Goal: Information Seeking & Learning: Learn about a topic

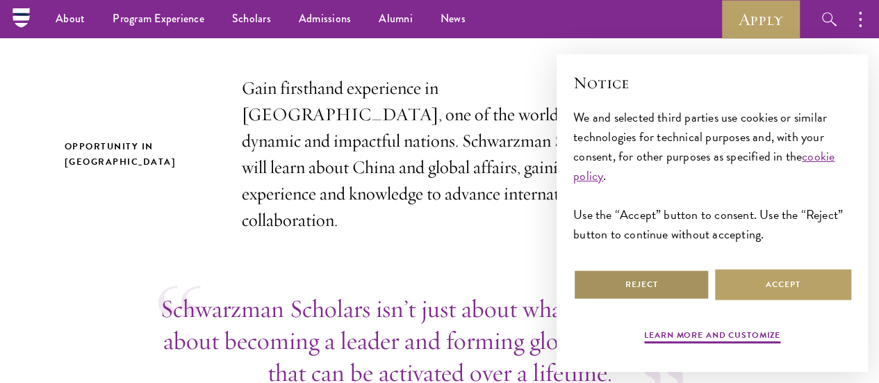
click at [648, 269] on button "Reject" at bounding box center [641, 284] width 136 height 31
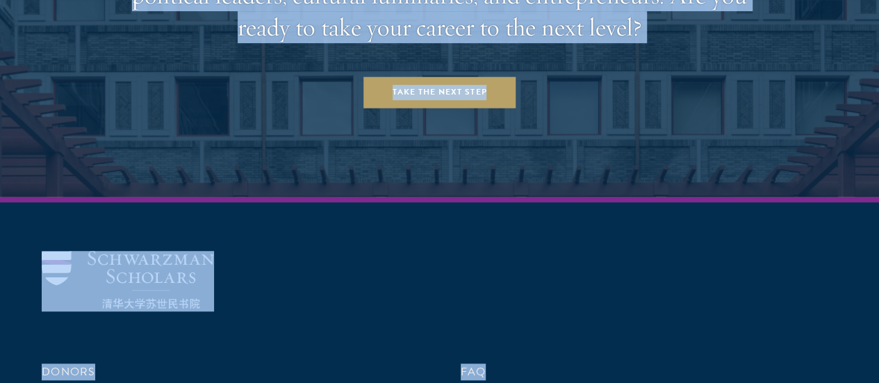
scroll to position [5730, 0]
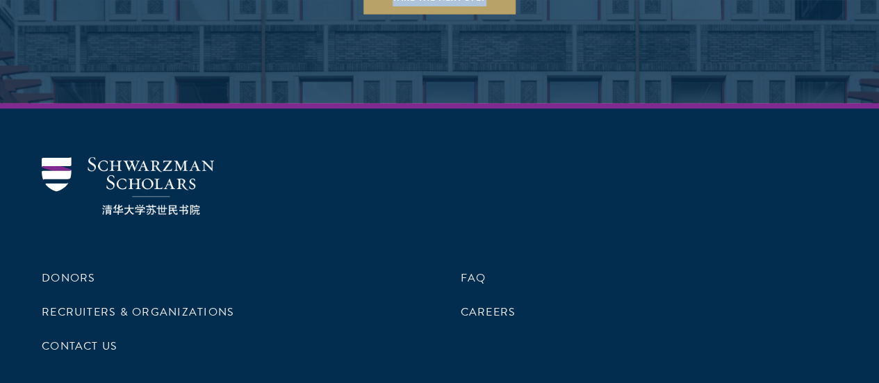
drag, startPoint x: 206, startPoint y: 203, endPoint x: 585, endPoint y: 12, distance: 424.8
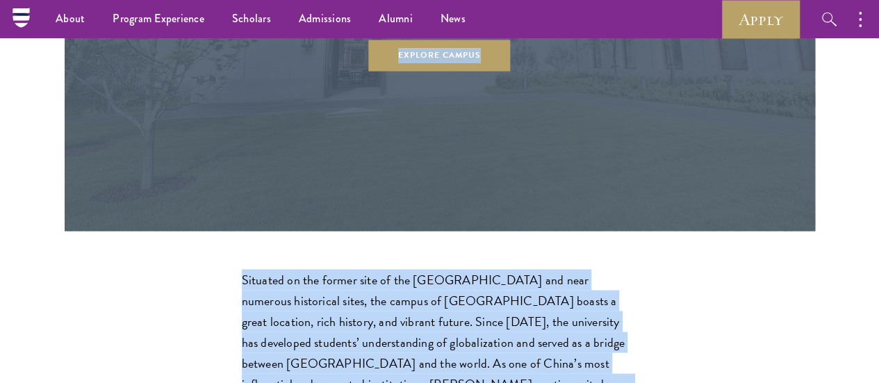
scroll to position [3699, 0]
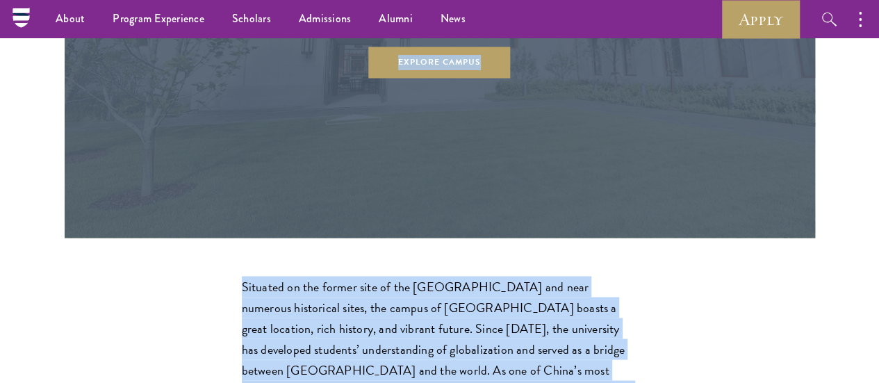
copy div "Redefining global leadership for the 21 st century. Opportunity in China Gain f…"
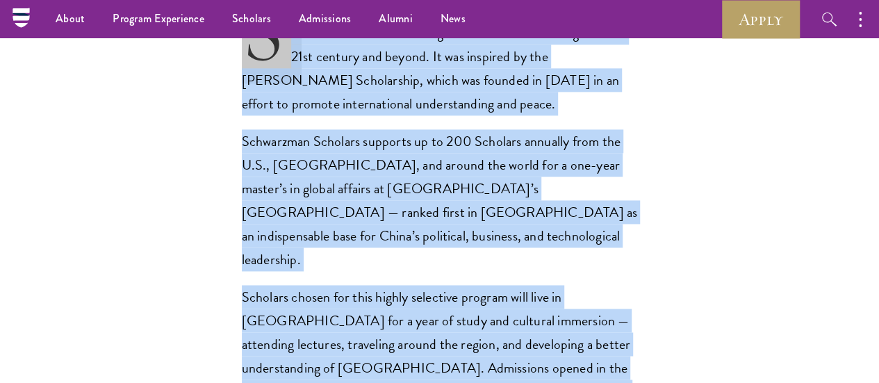
scroll to position [935, 0]
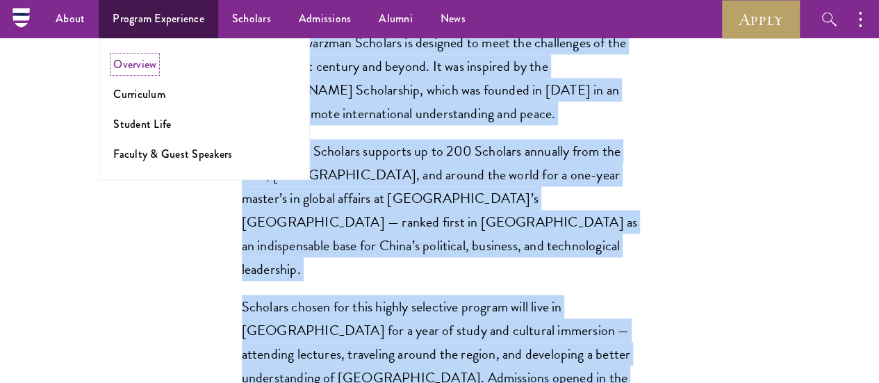
click at [143, 62] on link "Overview" at bounding box center [134, 64] width 43 height 16
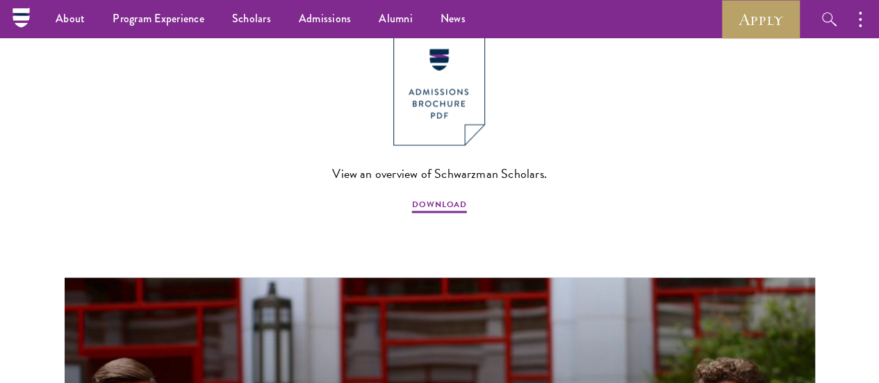
scroll to position [1108, 0]
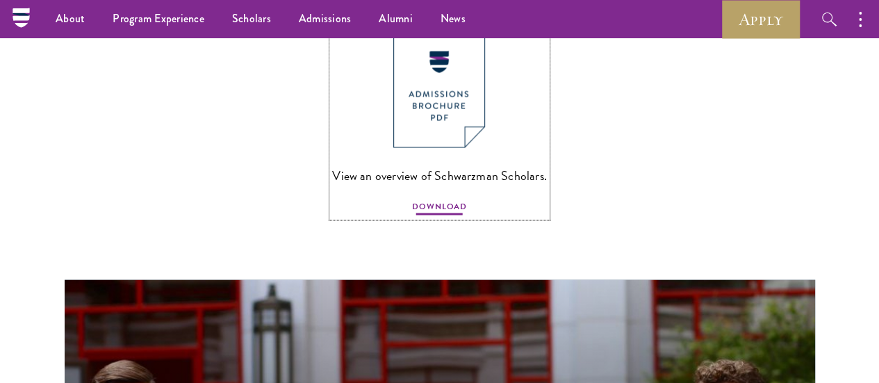
click at [439, 201] on span "DOWNLOAD" at bounding box center [439, 208] width 55 height 17
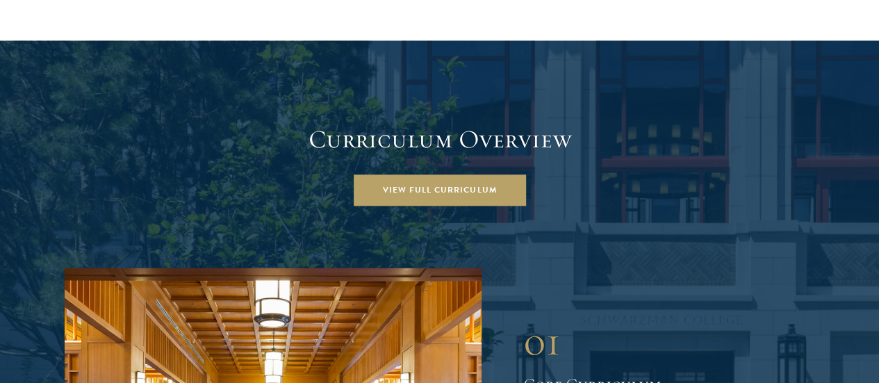
scroll to position [1855, 0]
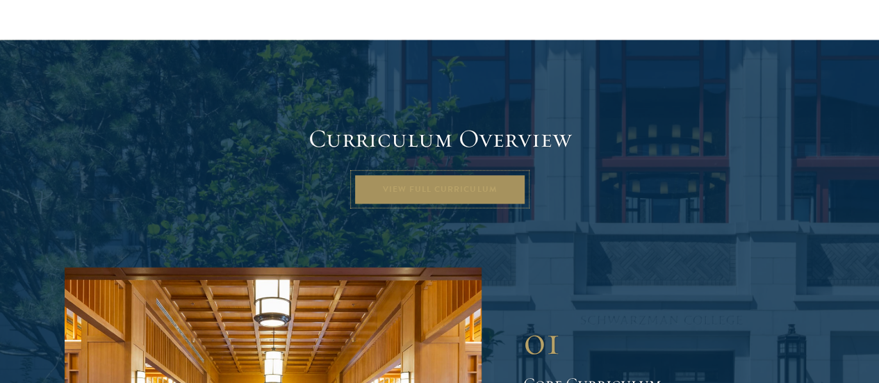
click at [435, 174] on link "View Full Curriculum" at bounding box center [440, 189] width 172 height 31
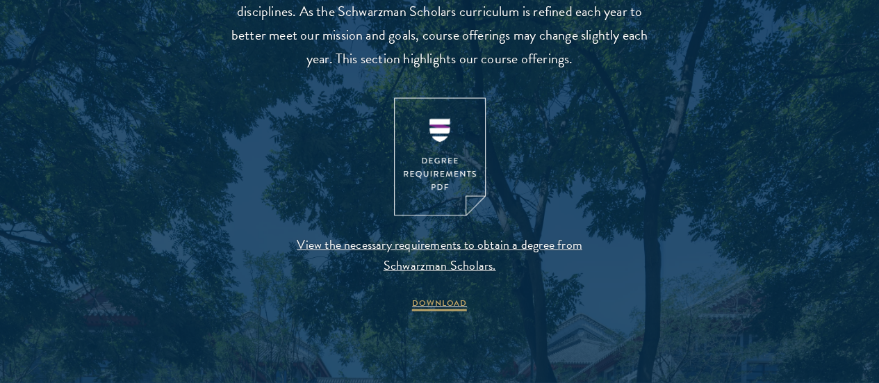
scroll to position [1412, 0]
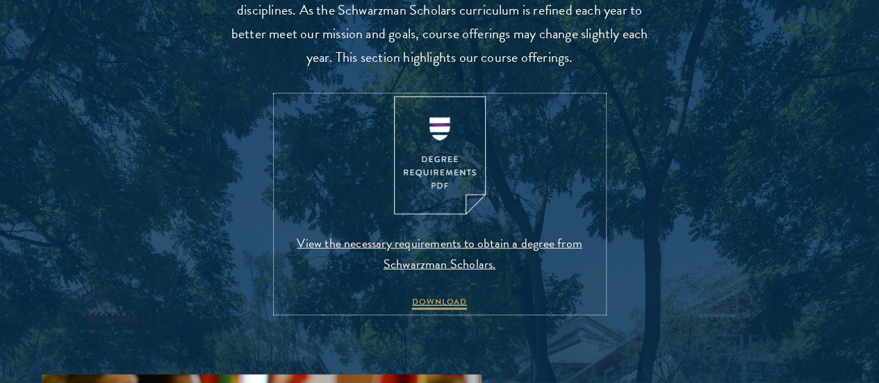
click at [429, 274] on span "View the necessary requirements to obtain a degree from Schwarzman Scholars." at bounding box center [440, 254] width 327 height 42
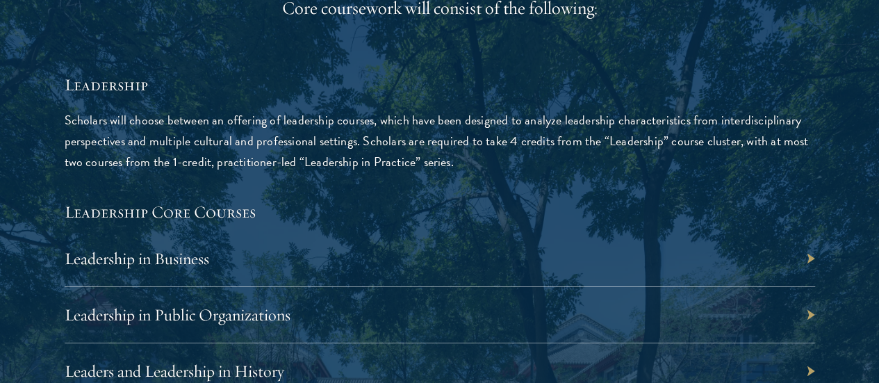
scroll to position [2238, 0]
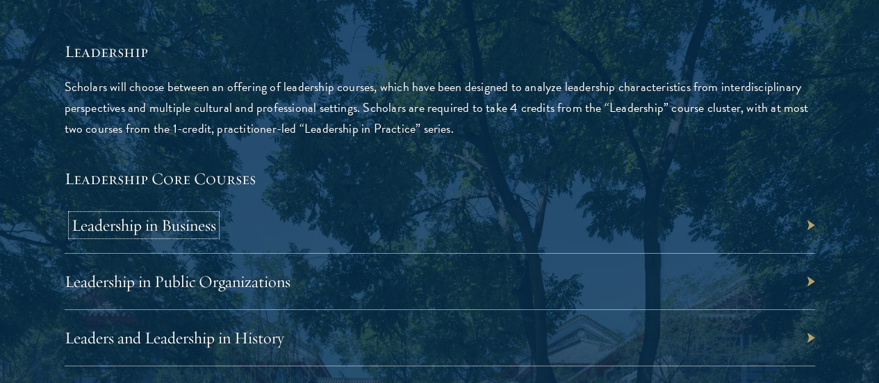
click at [216, 215] on link "Leadership in Business" at bounding box center [144, 225] width 145 height 21
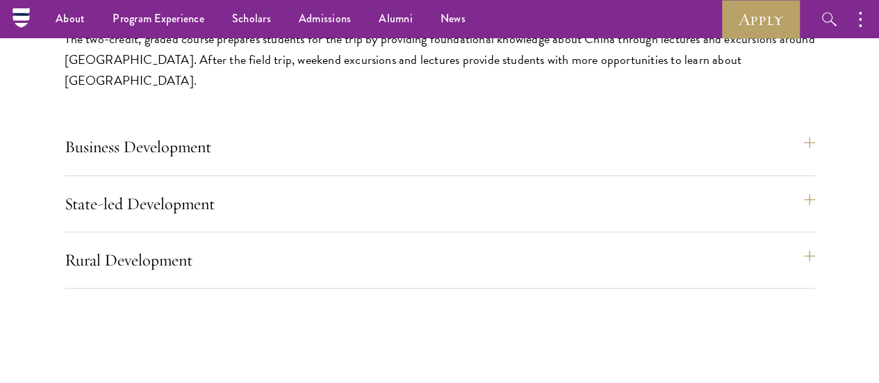
scroll to position [5959, 0]
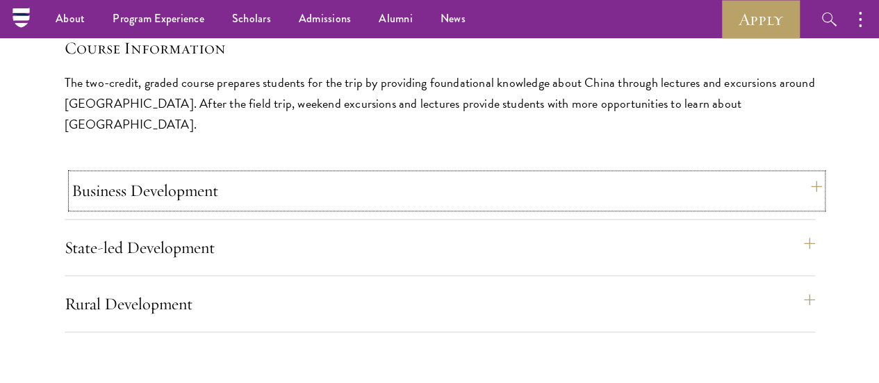
click at [523, 174] on button "Business Development" at bounding box center [447, 190] width 750 height 33
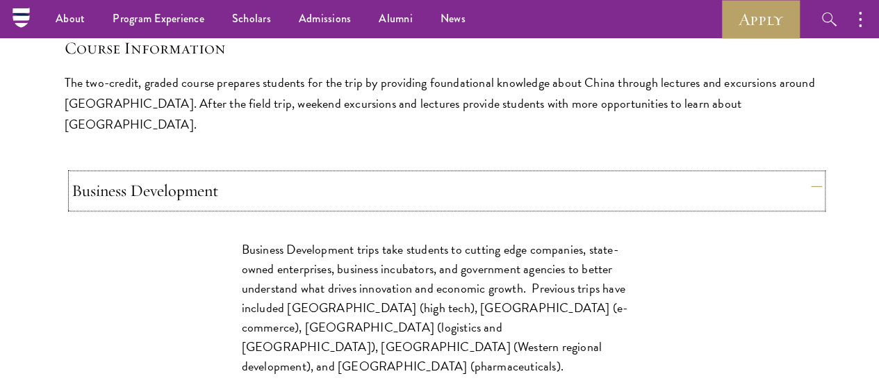
click at [529, 174] on button "Business Development" at bounding box center [447, 190] width 750 height 33
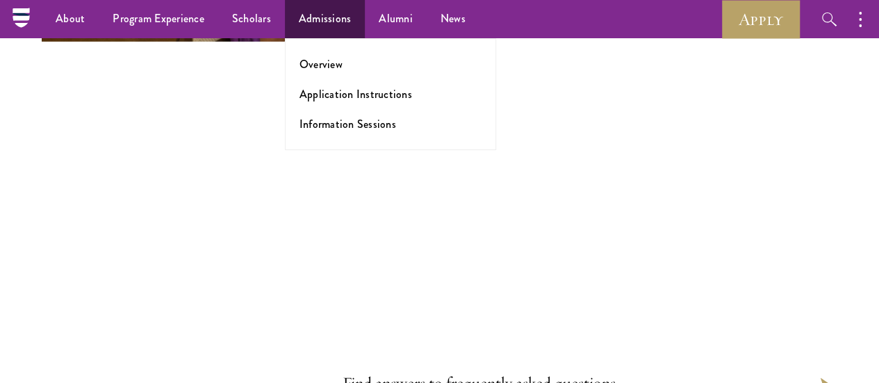
scroll to position [7452, 0]
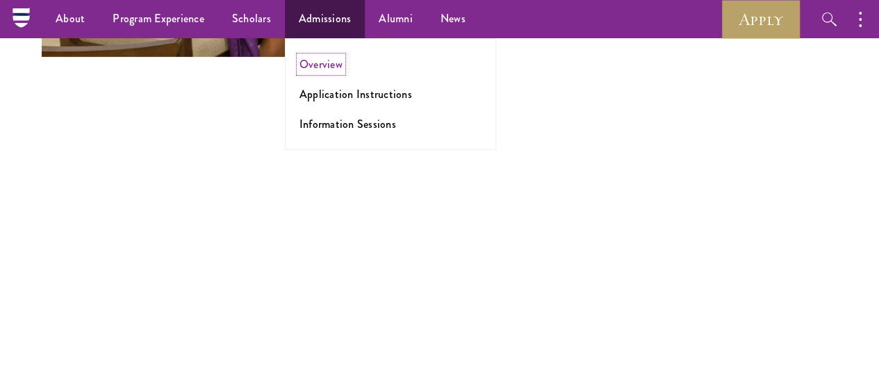
click at [331, 66] on link "Overview" at bounding box center [320, 64] width 43 height 16
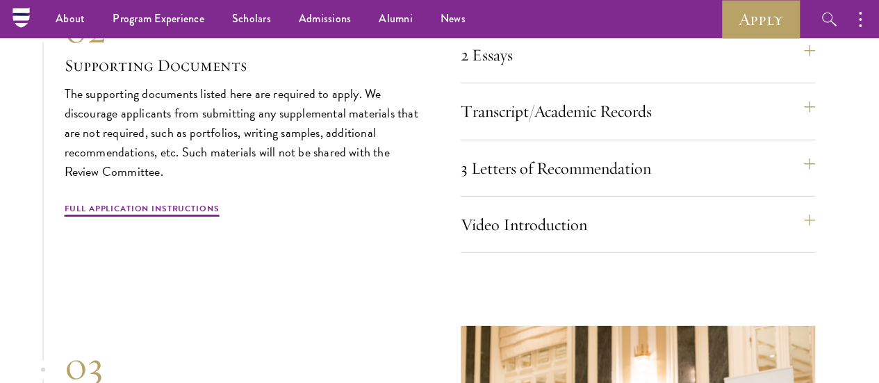
scroll to position [4496, 0]
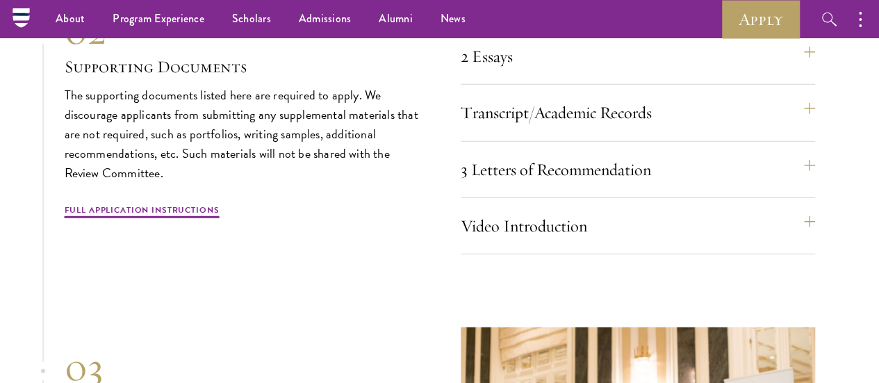
click at [595, 17] on button "Resume" at bounding box center [645, -1] width 354 height 33
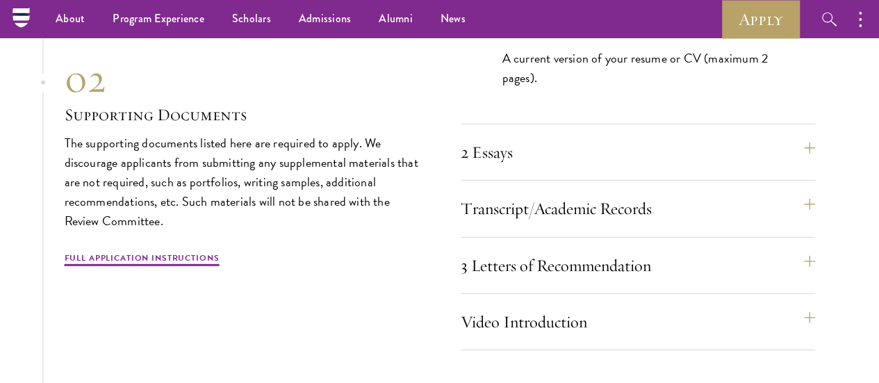
click at [595, 17] on button "Resume" at bounding box center [645, -1] width 354 height 33
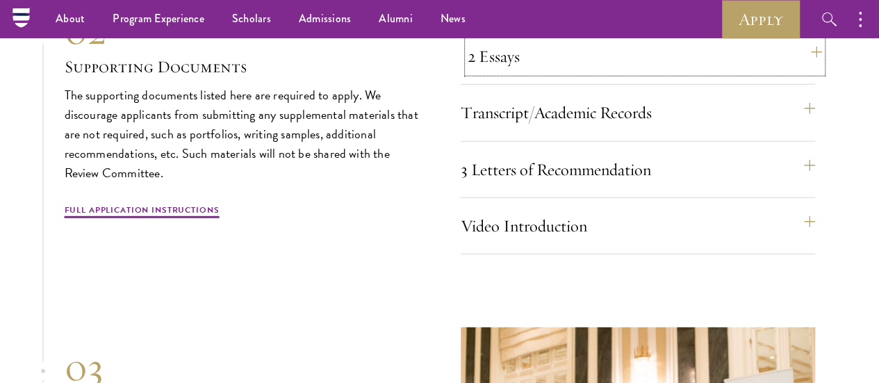
click at [588, 73] on button "2 Essays" at bounding box center [645, 56] width 354 height 33
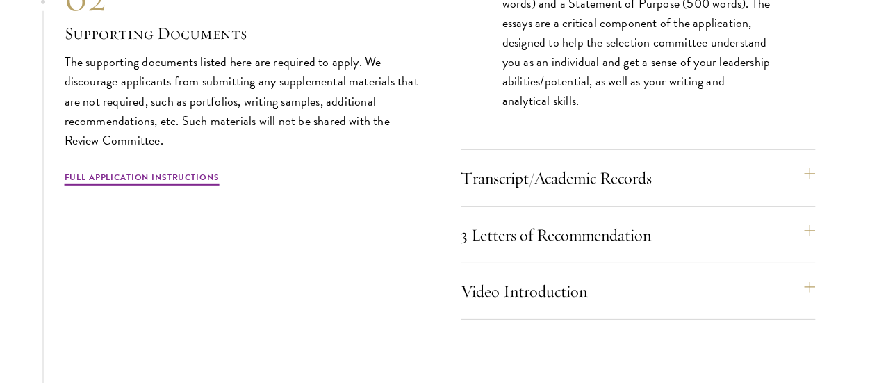
scroll to position [4644, 0]
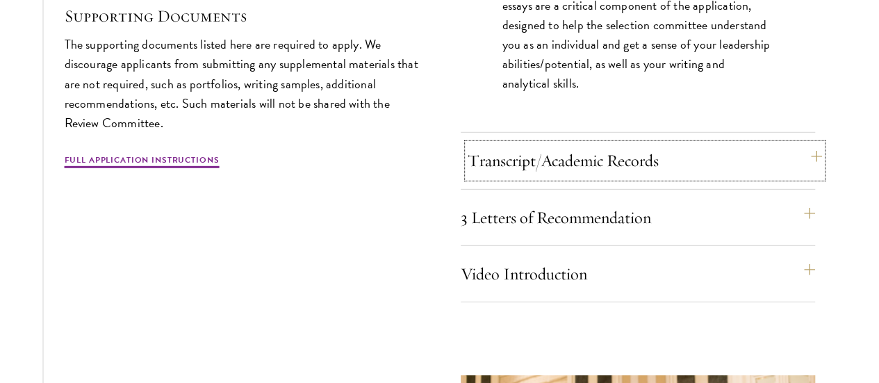
click at [590, 177] on button "Transcript/Academic Records" at bounding box center [645, 160] width 354 height 33
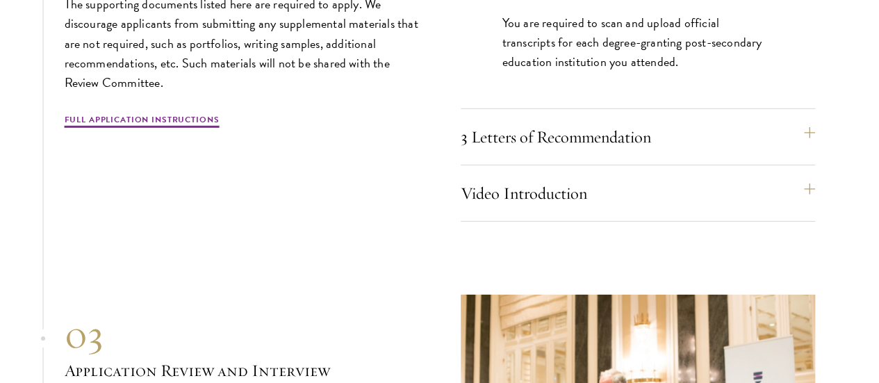
scroll to position [4672, 0]
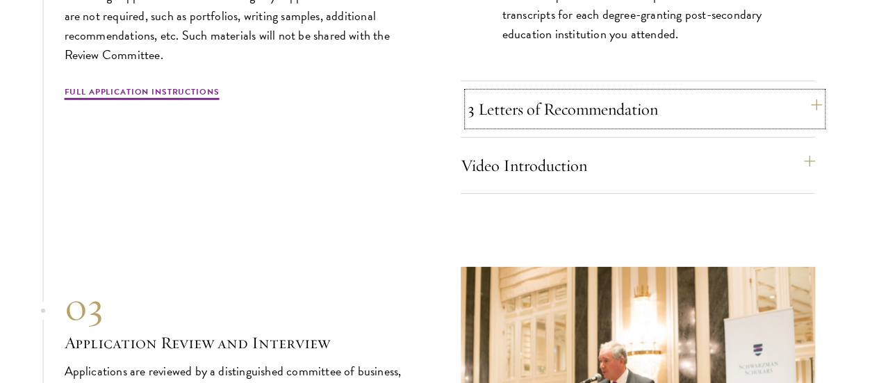
click at [596, 126] on button "3 Letters of Recommendation" at bounding box center [645, 108] width 354 height 33
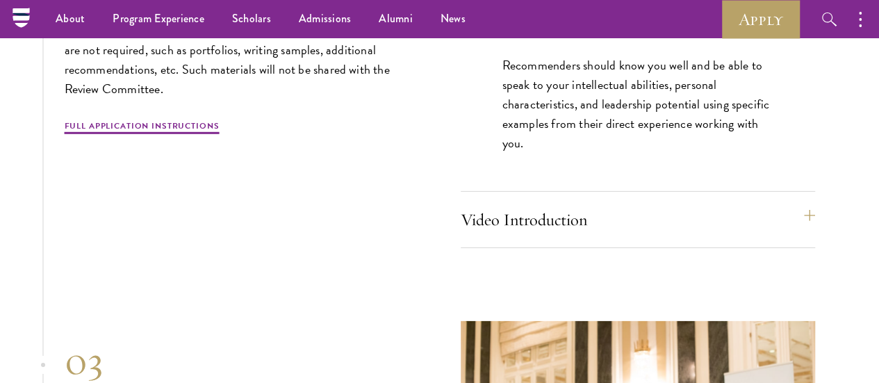
scroll to position [4658, 0]
click at [591, 237] on button "Video Introduction" at bounding box center [645, 220] width 354 height 33
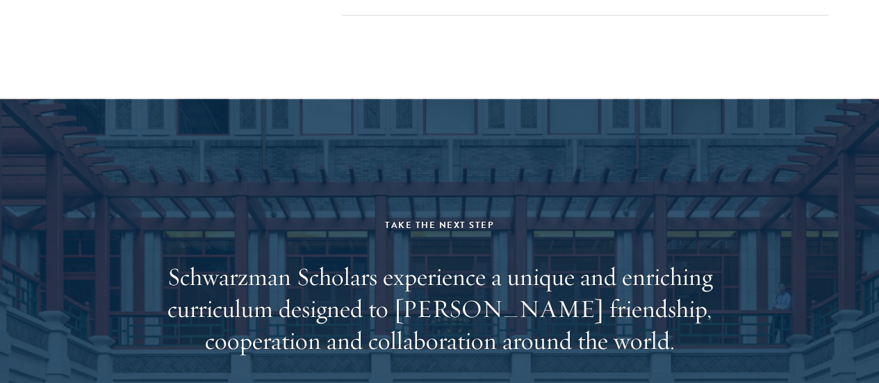
scroll to position [6663, 0]
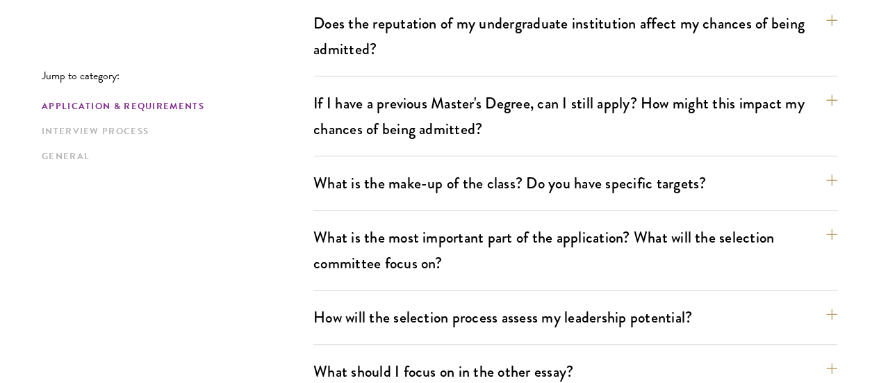
scroll to position [651, 0]
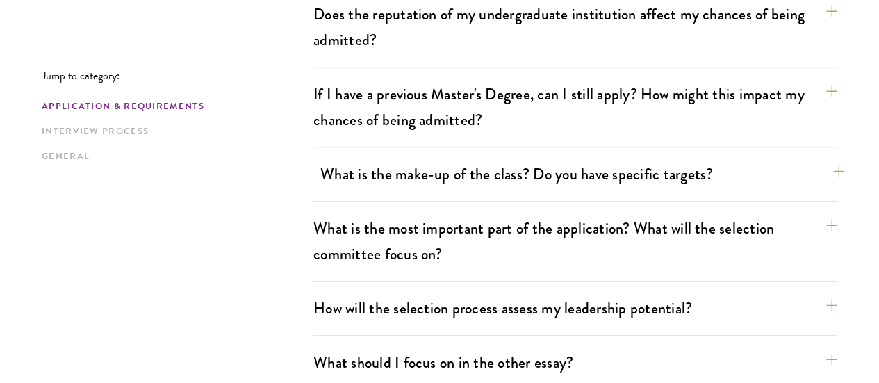
drag, startPoint x: 816, startPoint y: 162, endPoint x: 800, endPoint y: 142, distance: 24.7
click at [800, 158] on button "What is the make-up of the class? Do you have specific targets?" at bounding box center [582, 173] width 524 height 31
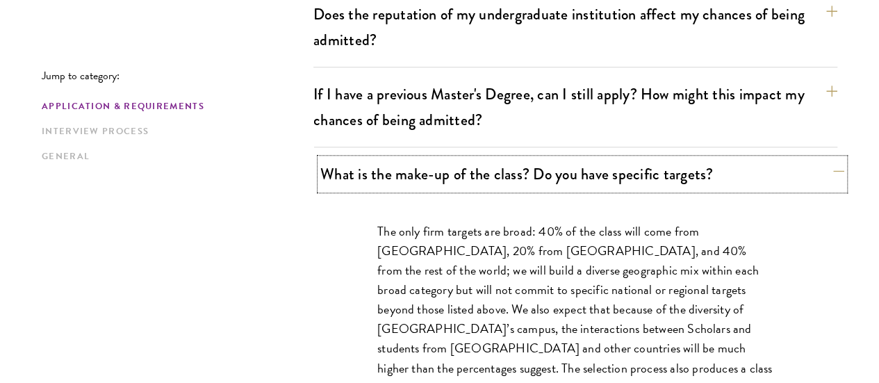
click at [800, 158] on button "What is the make-up of the class? Do you have specific targets?" at bounding box center [582, 173] width 524 height 31
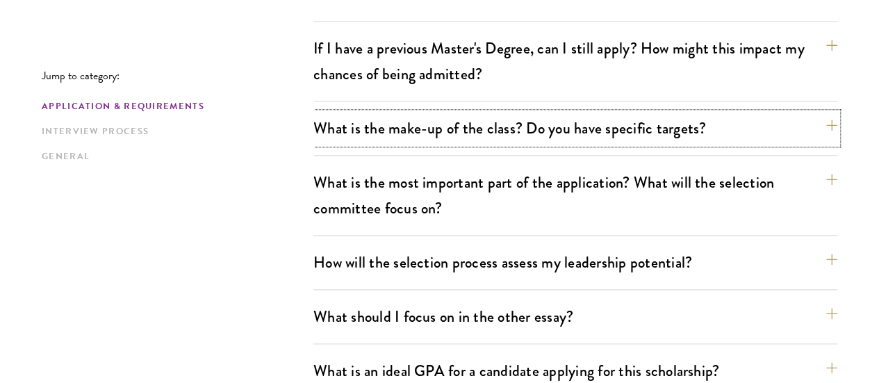
scroll to position [698, 0]
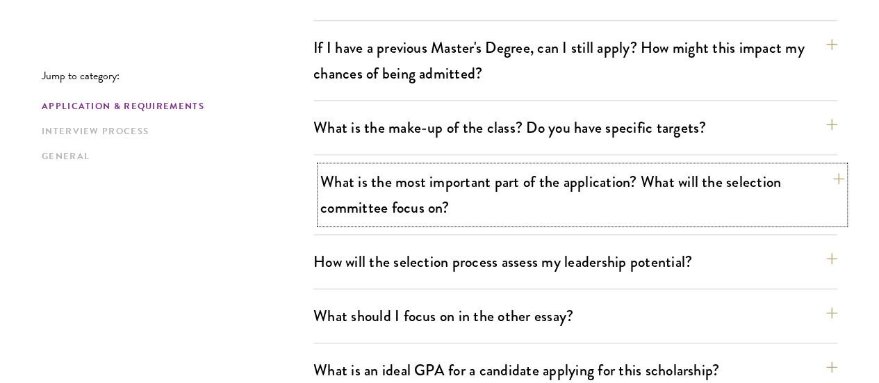
click at [780, 170] on button "What is the most important part of the application? What will the selection com…" at bounding box center [582, 194] width 524 height 57
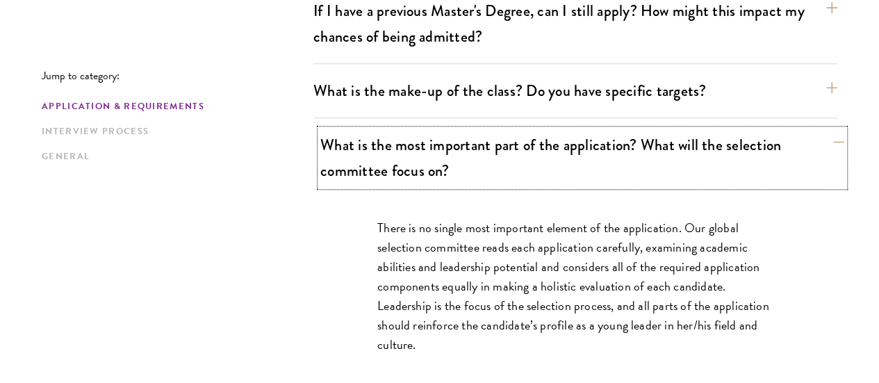
scroll to position [737, 0]
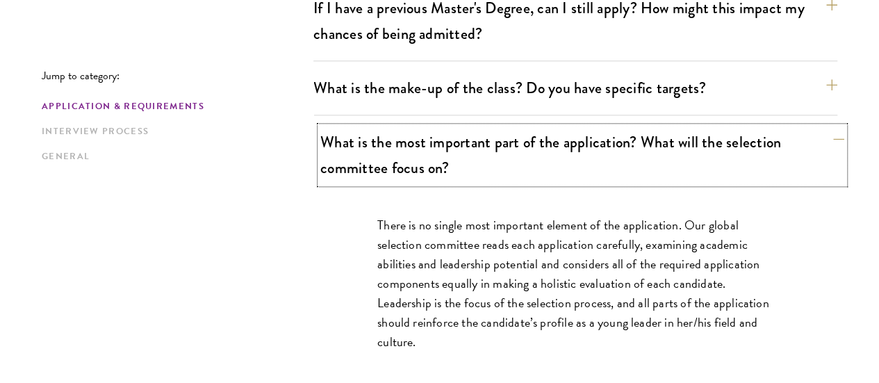
click at [781, 133] on button "What is the most important part of the application? What will the selection com…" at bounding box center [582, 154] width 524 height 57
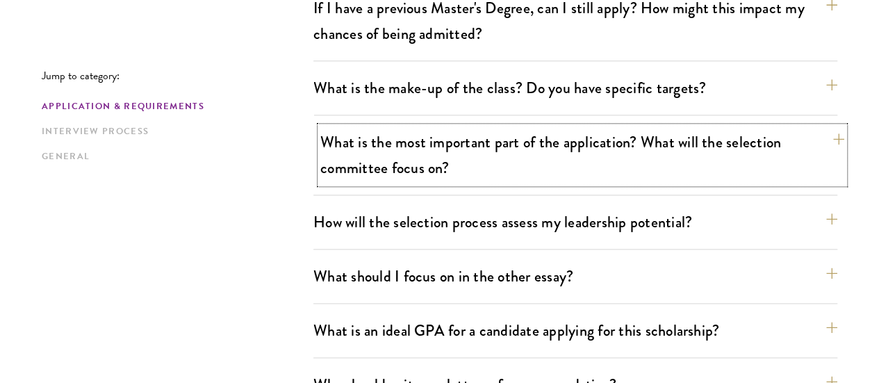
click at [780, 133] on button "What is the most important part of the application? What will the selection com…" at bounding box center [582, 154] width 524 height 57
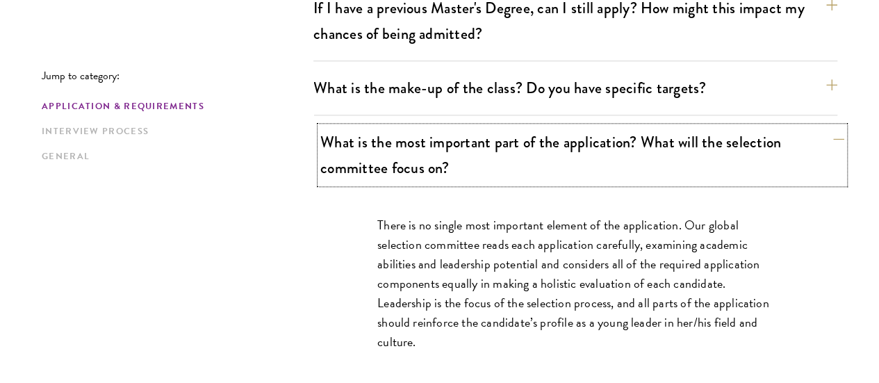
click at [780, 133] on button "What is the most important part of the application? What will the selection com…" at bounding box center [582, 154] width 524 height 57
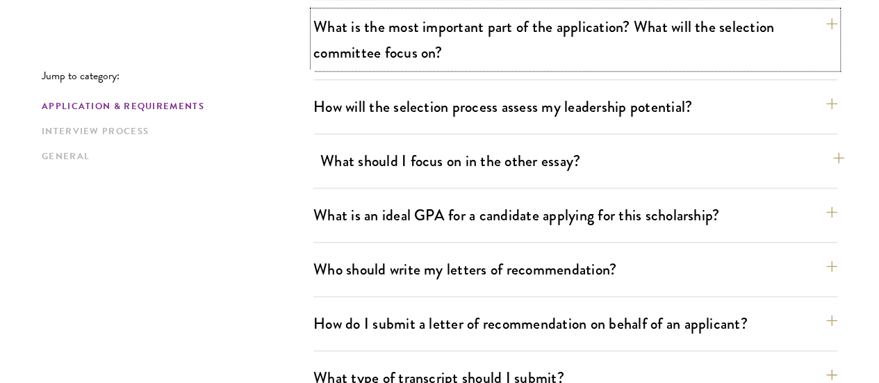
scroll to position [853, 0]
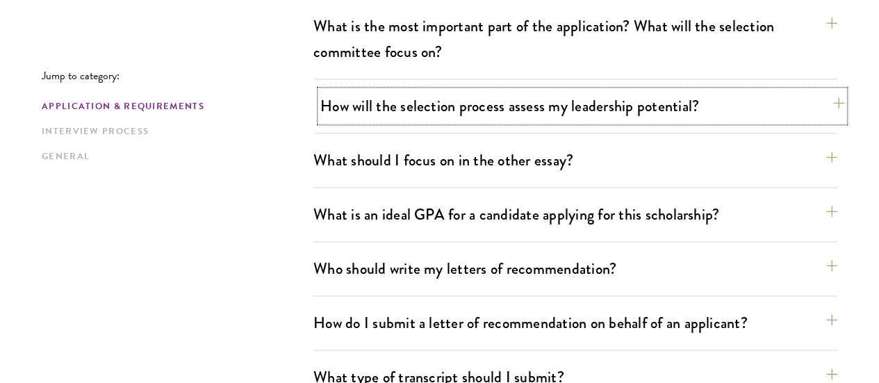
click at [720, 90] on button "How will the selection process assess my leadership potential?" at bounding box center [582, 105] width 524 height 31
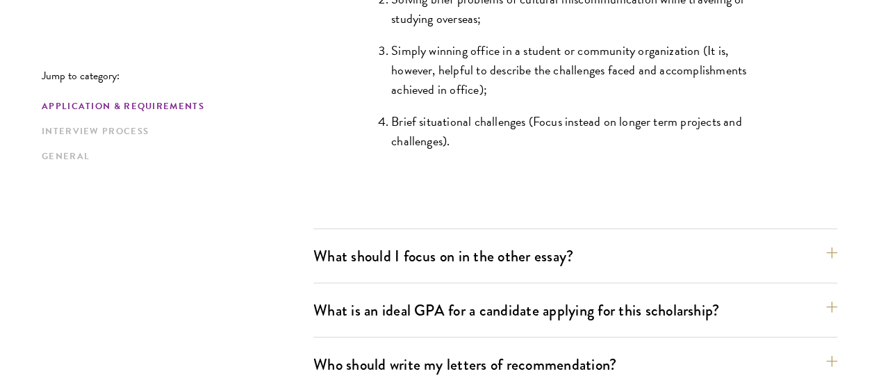
scroll to position [1493, 0]
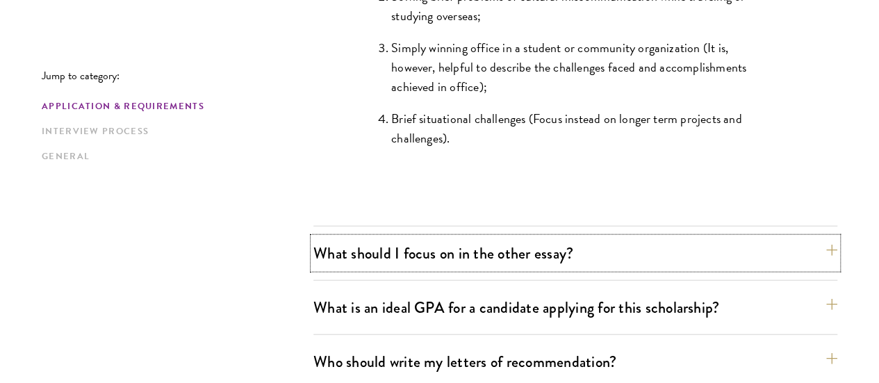
click at [725, 238] on button "What should I focus on in the other essay?" at bounding box center [575, 253] width 524 height 31
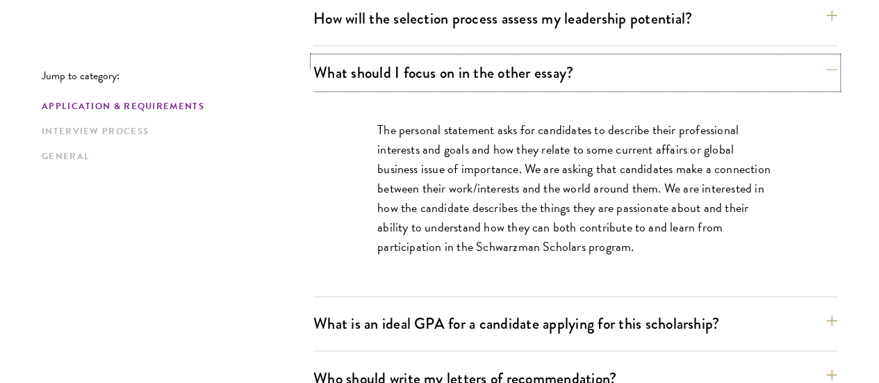
scroll to position [942, 0]
click at [696, 307] on button "What is an ideal GPA for a candidate applying for this scholarship?" at bounding box center [582, 322] width 524 height 31
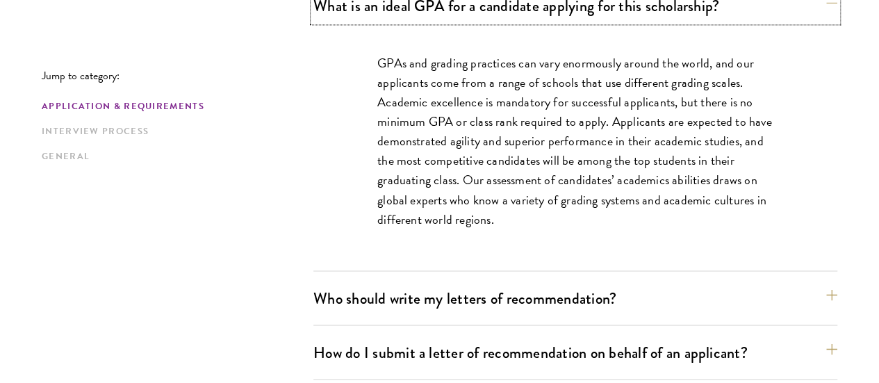
scroll to position [1062, 0]
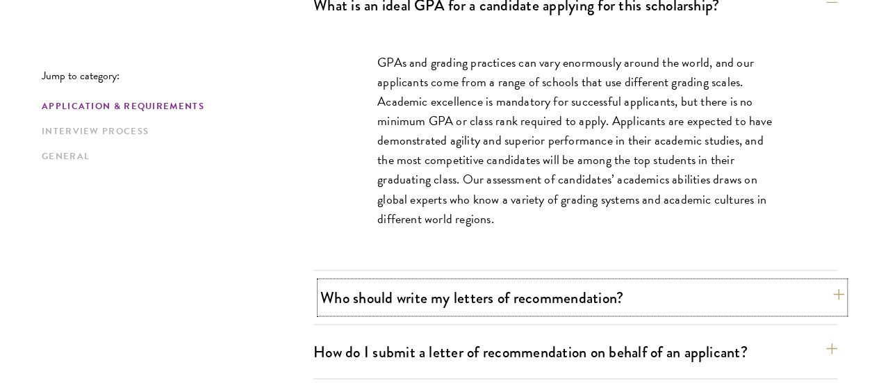
click at [585, 281] on button "Who should write my letters of recommendation?" at bounding box center [582, 296] width 524 height 31
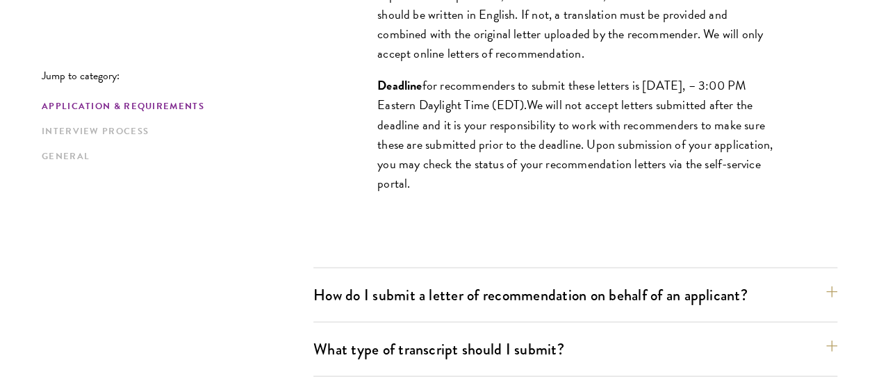
scroll to position [1506, 0]
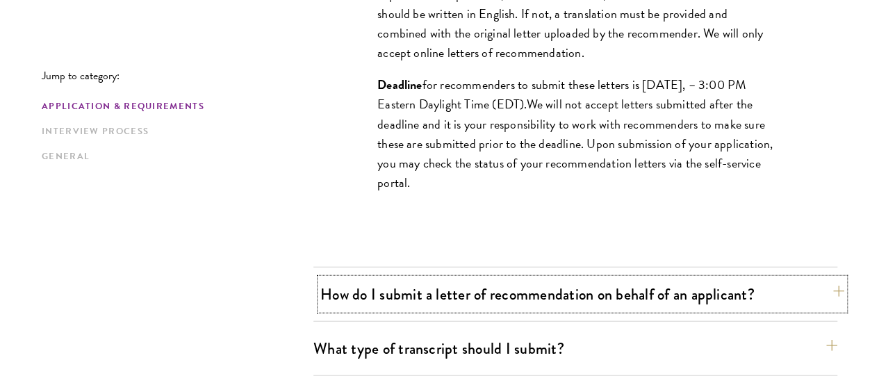
click at [594, 279] on button "How do I submit a letter of recommendation on behalf of an applicant?" at bounding box center [582, 294] width 524 height 31
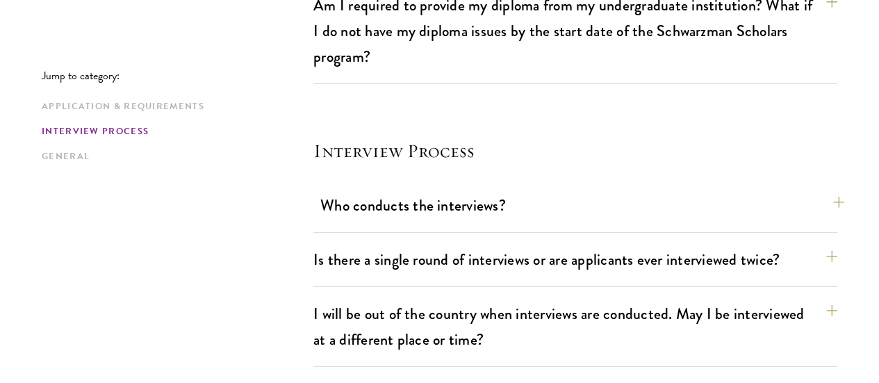
scroll to position [1936, 0]
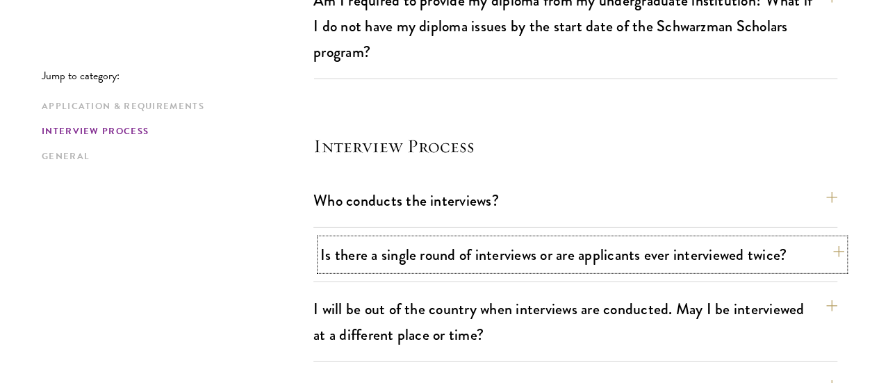
click at [801, 239] on button "Is there a single round of interviews or are applicants ever interviewed twice?" at bounding box center [582, 254] width 524 height 31
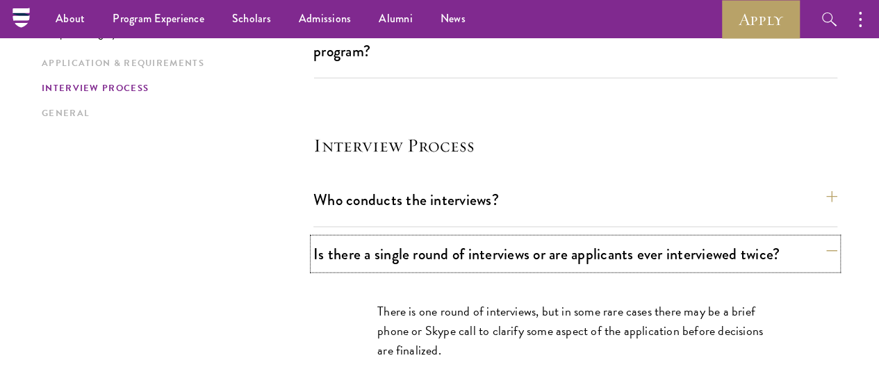
scroll to position [1658, 0]
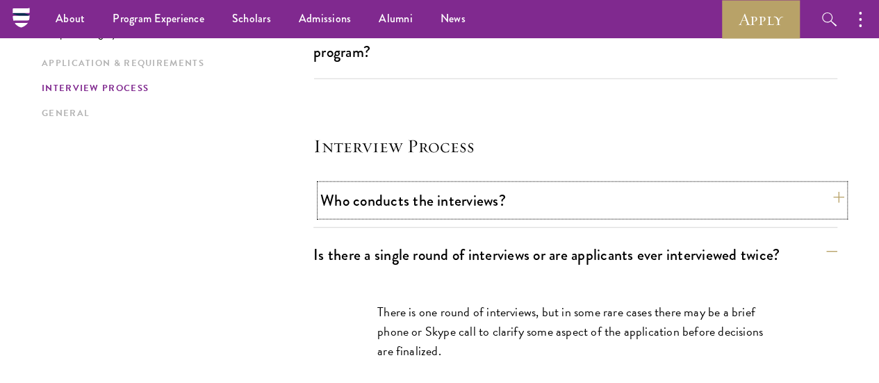
click at [787, 185] on button "Who conducts the interviews?" at bounding box center [582, 200] width 524 height 31
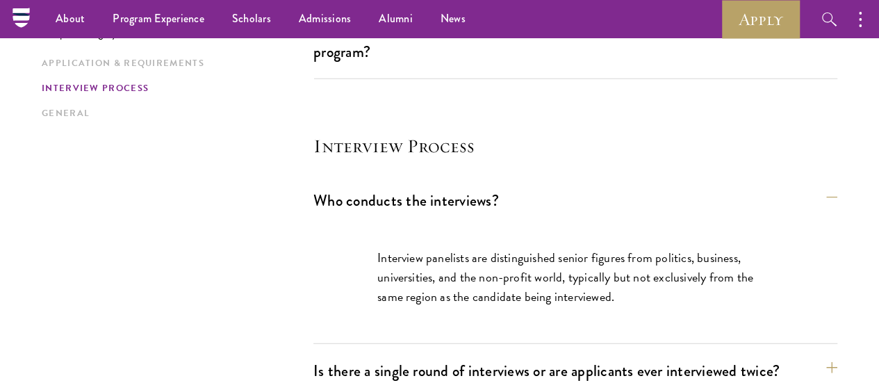
click at [807, 185] on button "Who conducts the interviews?" at bounding box center [582, 200] width 524 height 31
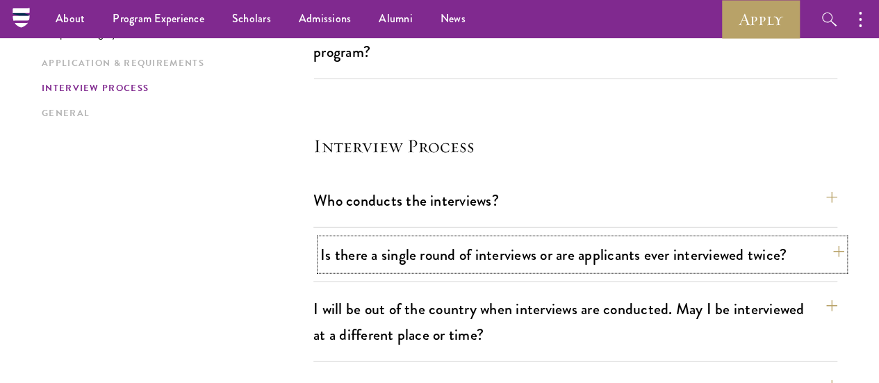
click at [804, 239] on button "Is there a single round of interviews or are applicants ever interviewed twice?" at bounding box center [582, 254] width 524 height 31
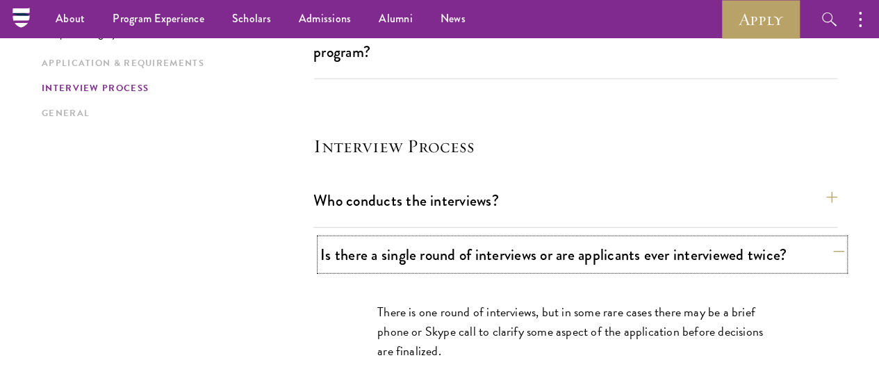
drag, startPoint x: 804, startPoint y: 117, endPoint x: 802, endPoint y: 129, distance: 12.7
click at [802, 239] on button "Is there a single round of interviews or are applicants ever interviewed twice?" at bounding box center [582, 254] width 524 height 31
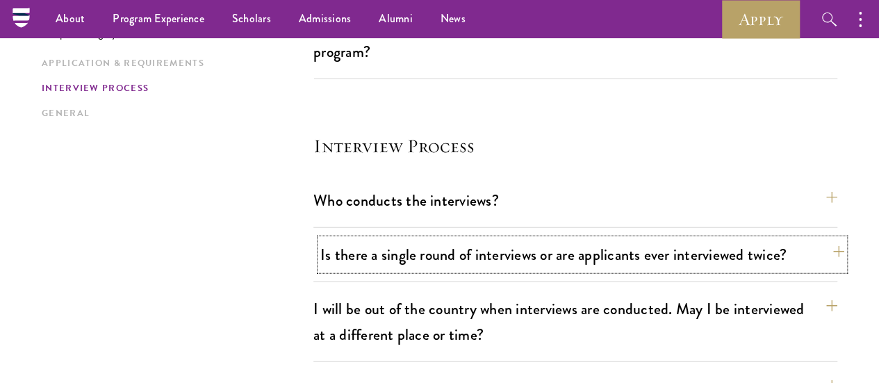
click at [802, 239] on button "Is there a single round of interviews or are applicants ever interviewed twice?" at bounding box center [582, 254] width 524 height 31
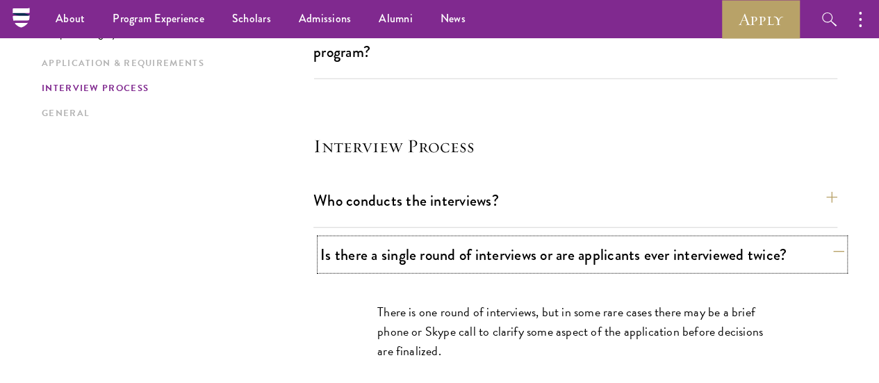
click at [802, 239] on button "Is there a single round of interviews or are applicants ever interviewed twice?" at bounding box center [582, 254] width 524 height 31
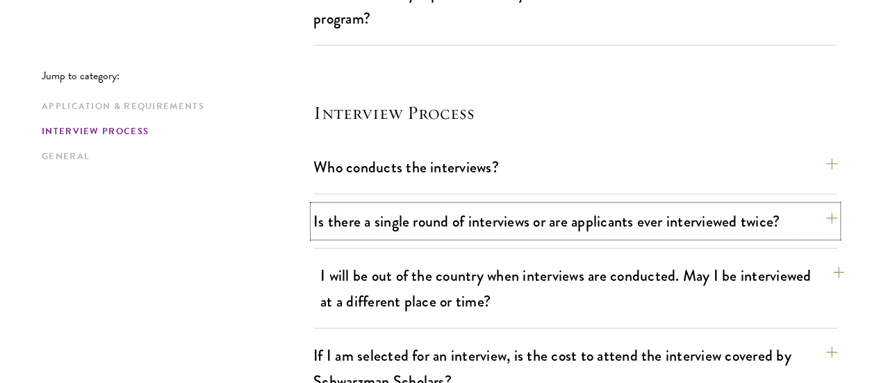
scroll to position [1692, 0]
click at [791, 259] on button "I will be out of the country when interviews are conducted. May I be interviewe…" at bounding box center [582, 287] width 524 height 57
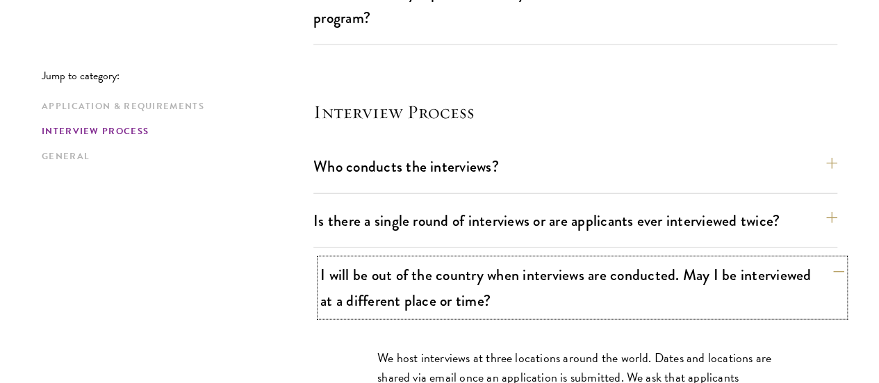
click at [791, 259] on button "I will be out of the country when interviews are conducted. May I be interviewe…" at bounding box center [582, 287] width 524 height 57
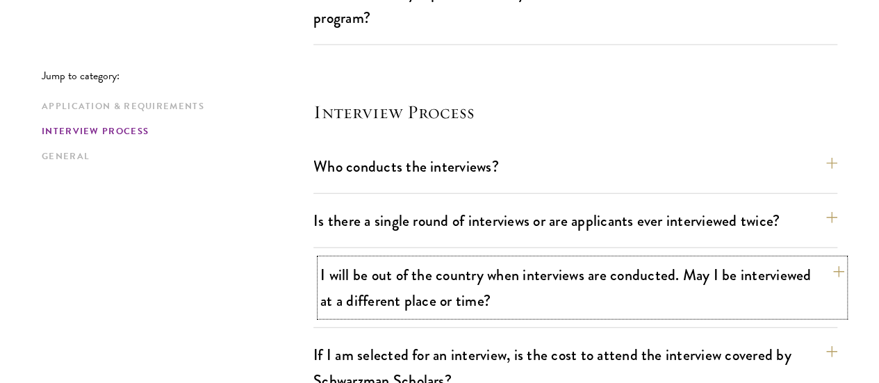
click at [791, 259] on button "I will be out of the country when interviews are conducted. May I be interviewe…" at bounding box center [582, 287] width 524 height 57
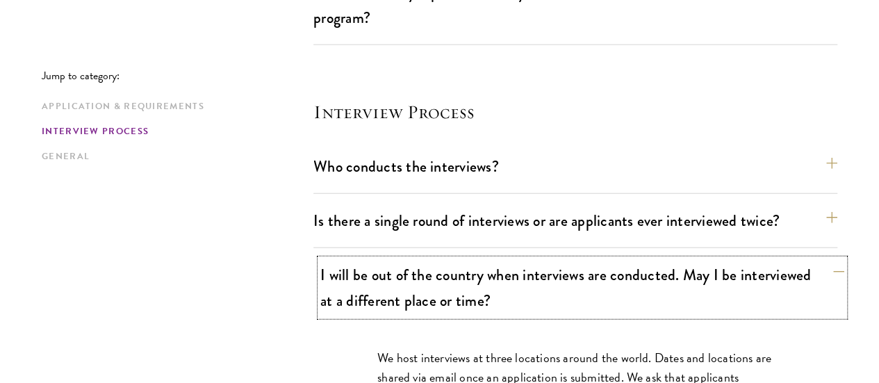
click at [791, 259] on button "I will be out of the country when interviews are conducted. May I be interviewe…" at bounding box center [582, 287] width 524 height 57
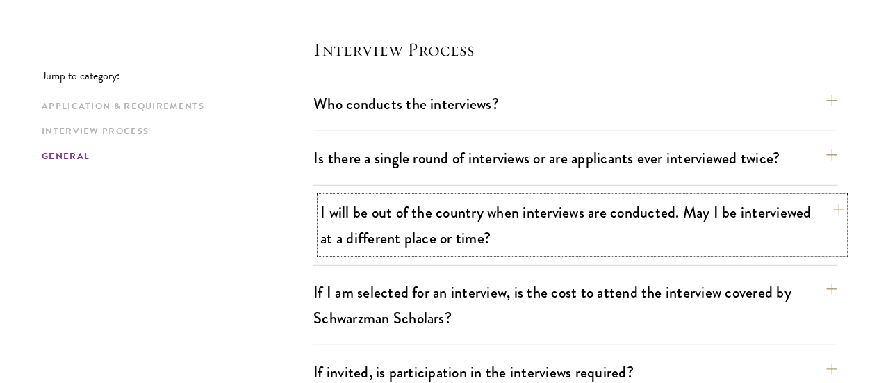
scroll to position [1756, 0]
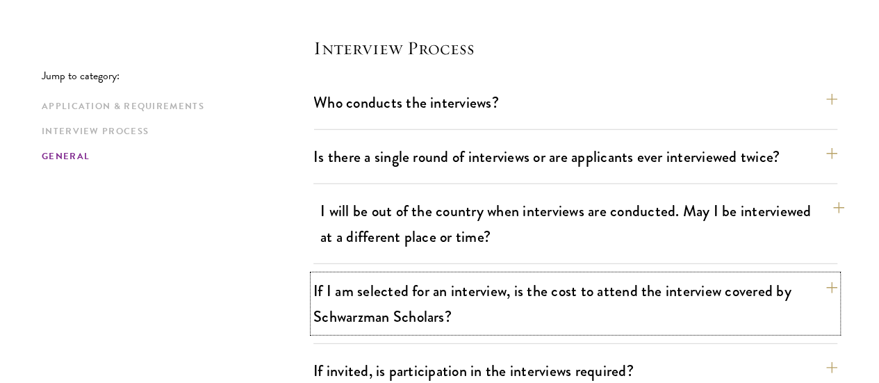
click at [791, 275] on button "If I am selected for an interview, is the cost to attend the interview covered …" at bounding box center [575, 303] width 524 height 57
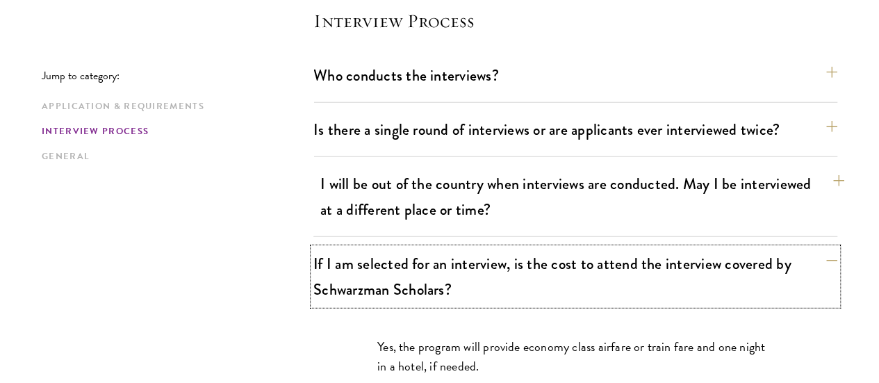
scroll to position [1784, 0]
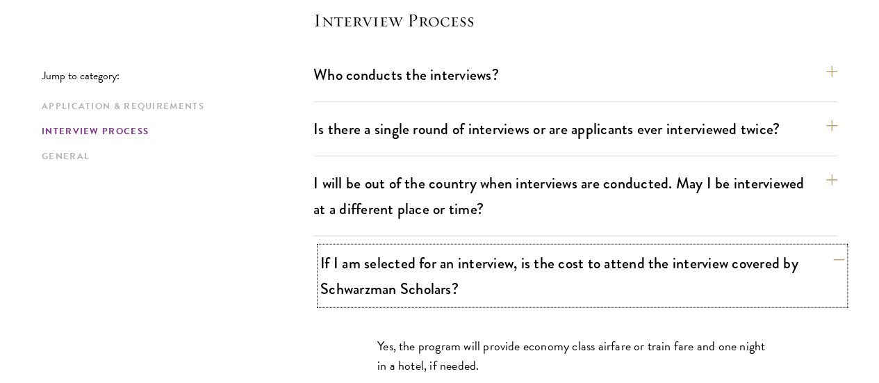
click at [801, 247] on button "If I am selected for an interview, is the cost to attend the interview covered …" at bounding box center [582, 275] width 524 height 57
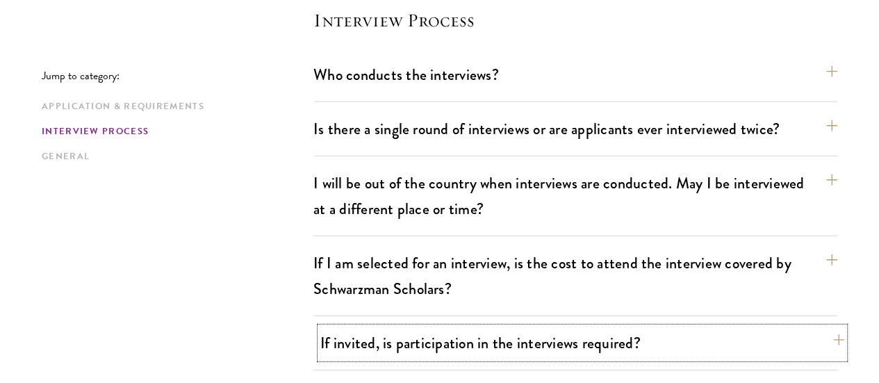
click at [785, 327] on button "If invited, is participation in the interviews required?" at bounding box center [582, 342] width 524 height 31
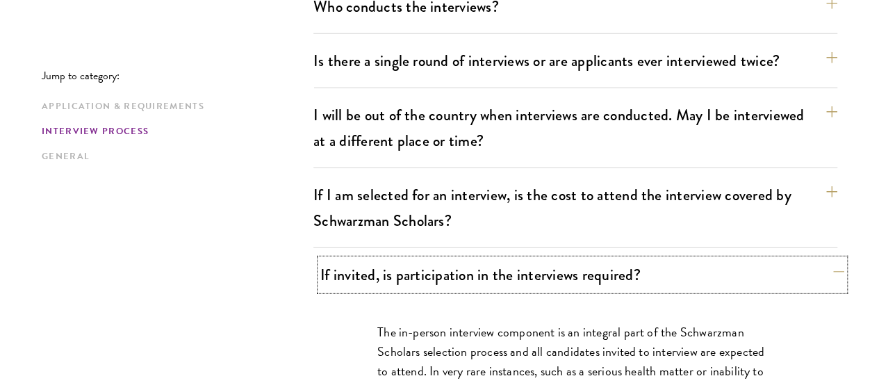
scroll to position [1857, 0]
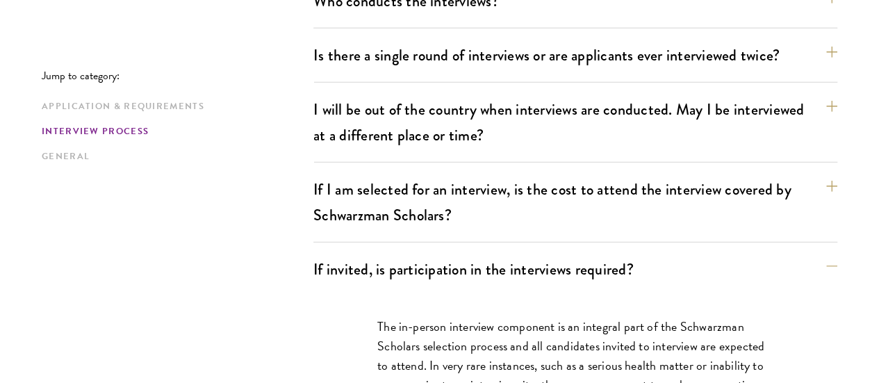
click at [794, 254] on div "If invited, is participation in the interviews required? The in-person intervie…" at bounding box center [575, 374] width 524 height 240
click at [791, 254] on button "If invited, is participation in the interviews required?" at bounding box center [582, 269] width 524 height 31
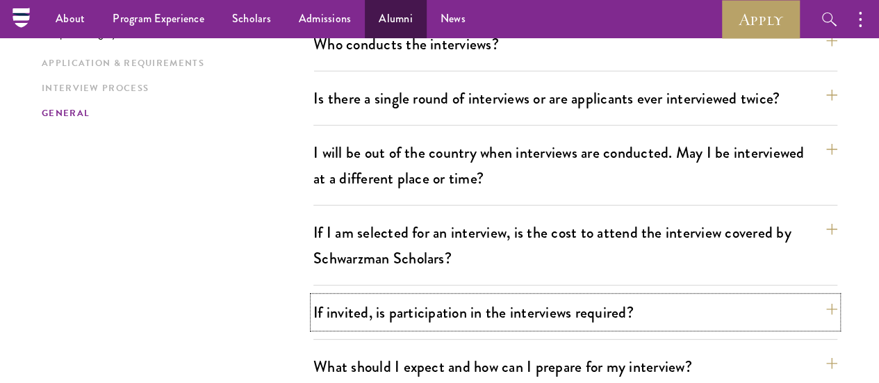
scroll to position [1790, 0]
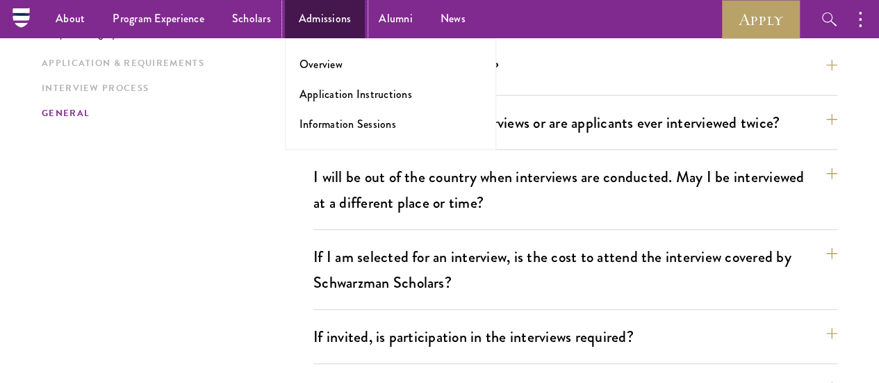
click at [320, 30] on link "Admissions" at bounding box center [325, 19] width 81 height 38
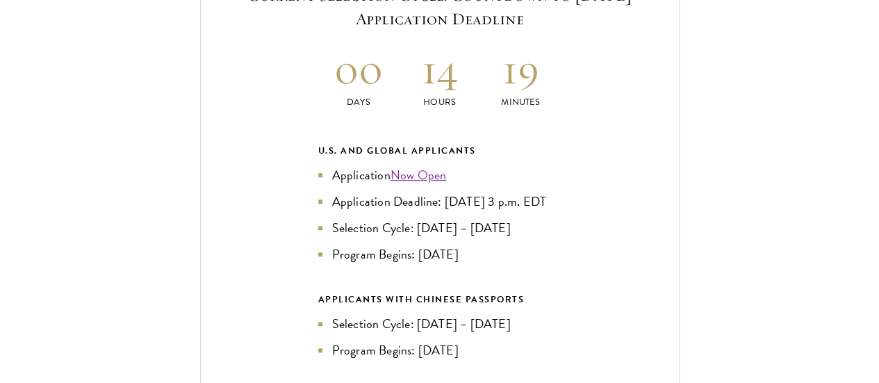
scroll to position [3076, 0]
